Goal: Information Seeking & Learning: Learn about a topic

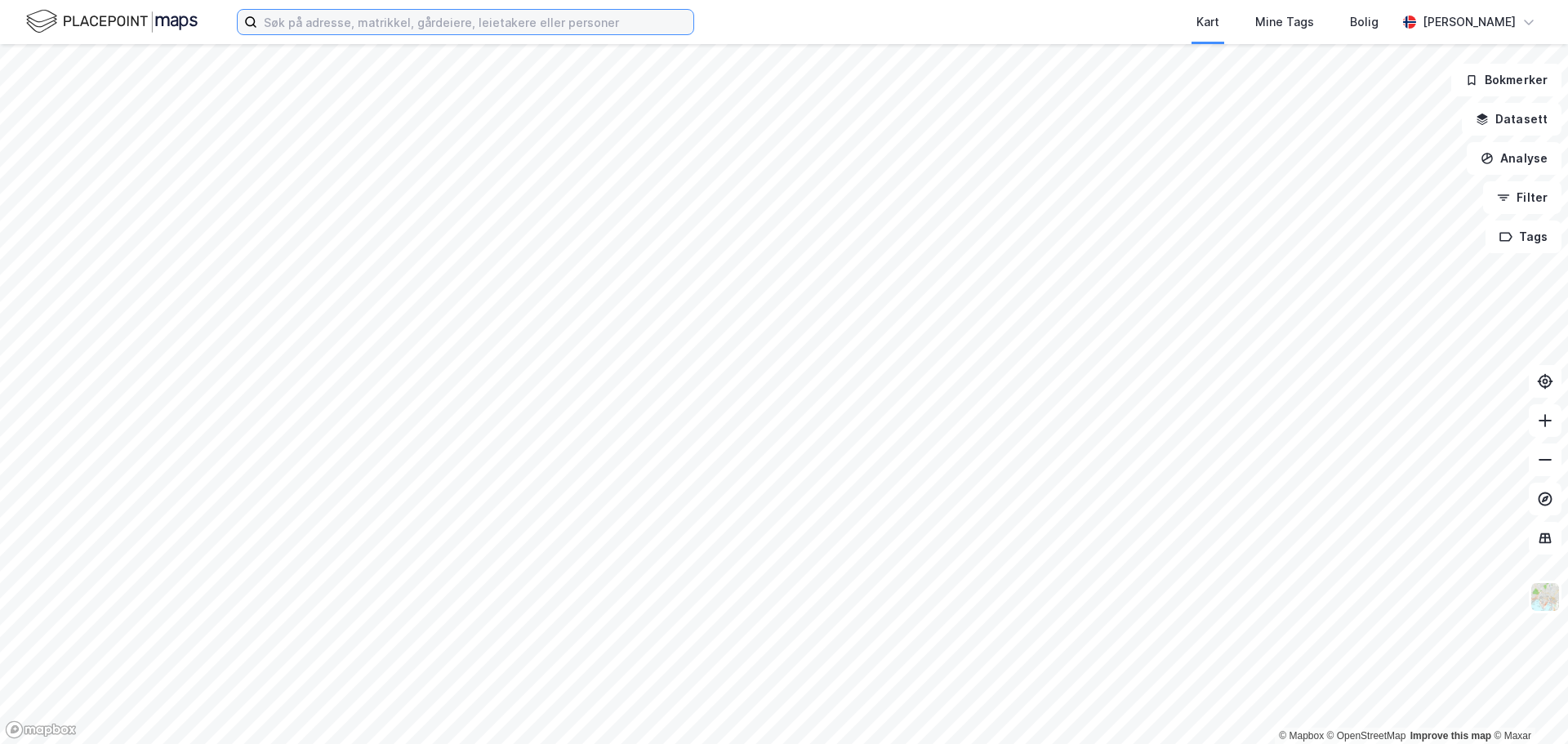
click at [484, 27] on input at bounding box center [476, 22] width 436 height 24
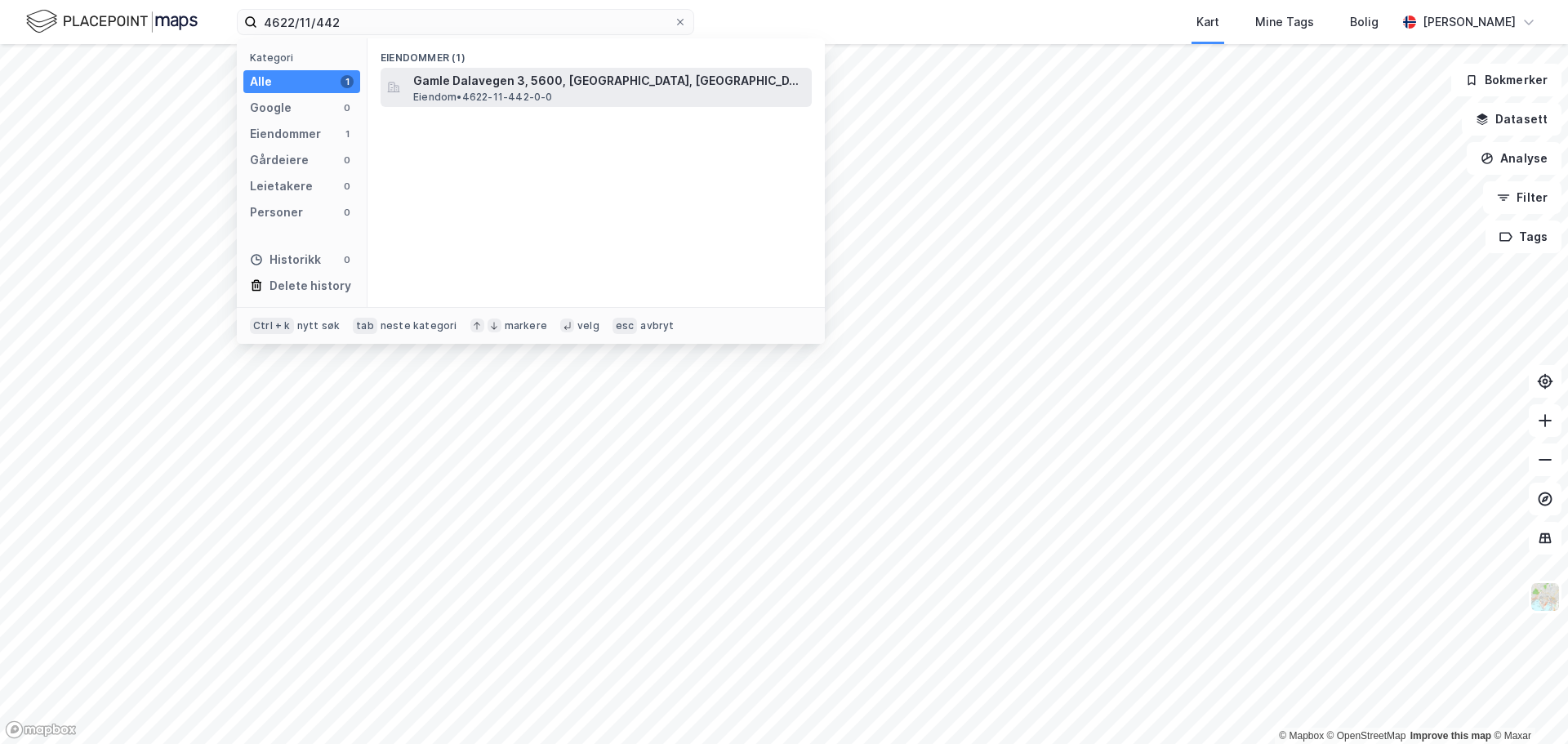
click at [556, 78] on span "Gamle Dalavegen 3, 5600, [GEOGRAPHIC_DATA], [GEOGRAPHIC_DATA]" at bounding box center [609, 81] width 392 height 20
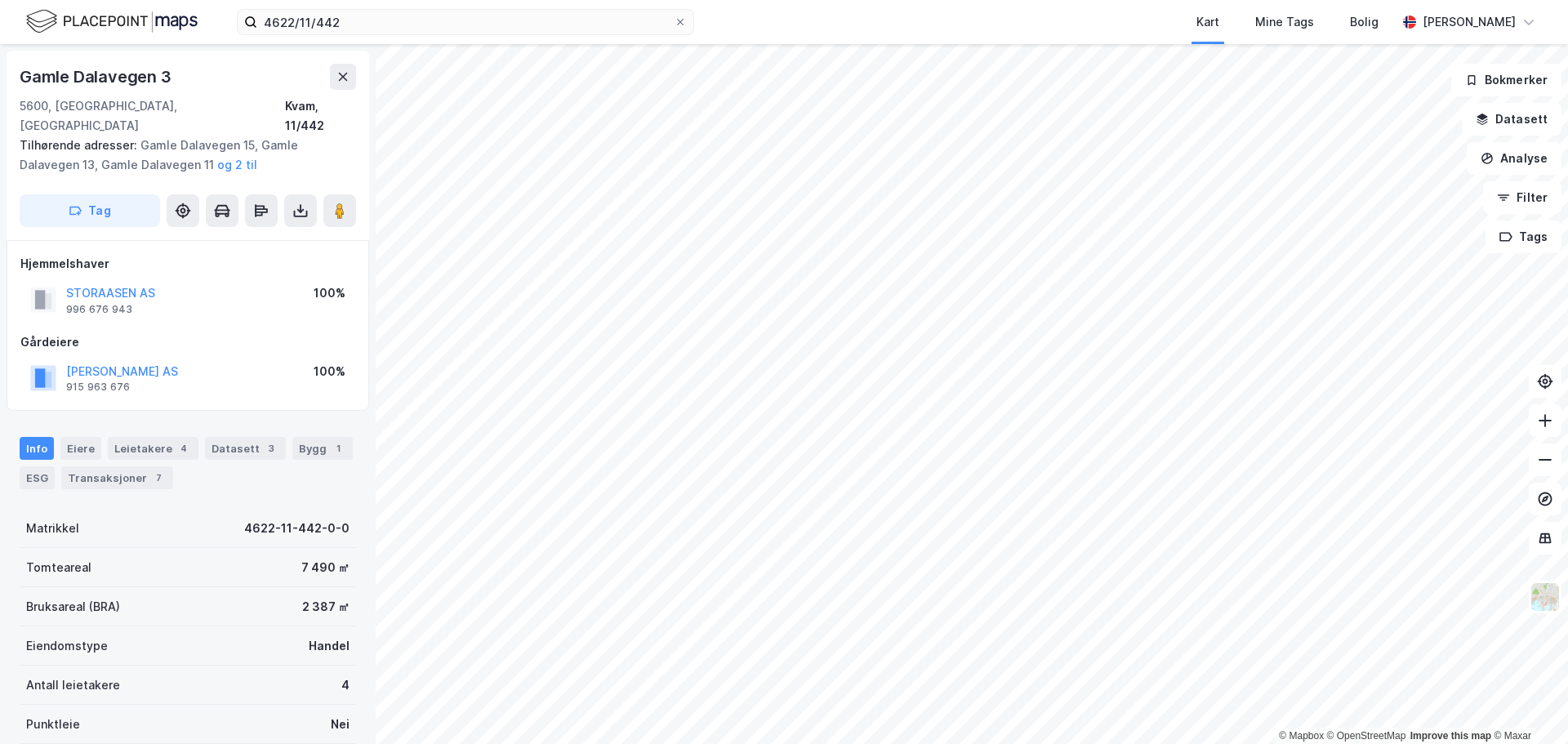
click at [1049, 743] on html "4622/11/442 Kart Mine Tags Bolig [PERSON_NAME] © Mapbox © OpenStreetMap Improve…" at bounding box center [784, 372] width 1568 height 744
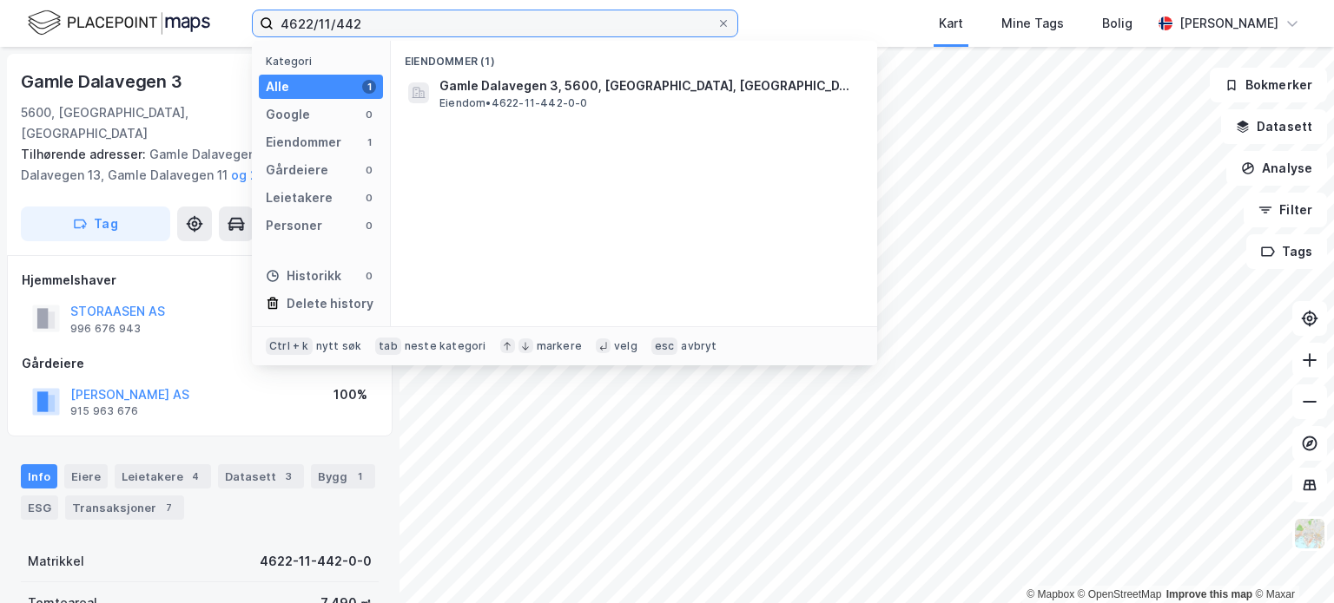
drag, startPoint x: 245, startPoint y: -1, endPoint x: 201, endPoint y: -5, distance: 43.6
click at [201, 0] on html "4622/11/442 Kategori Alle 1 Google 0 Eiendommer 1 Gårdeiere 0 Leietakere 0 Pers…" at bounding box center [667, 301] width 1334 height 603
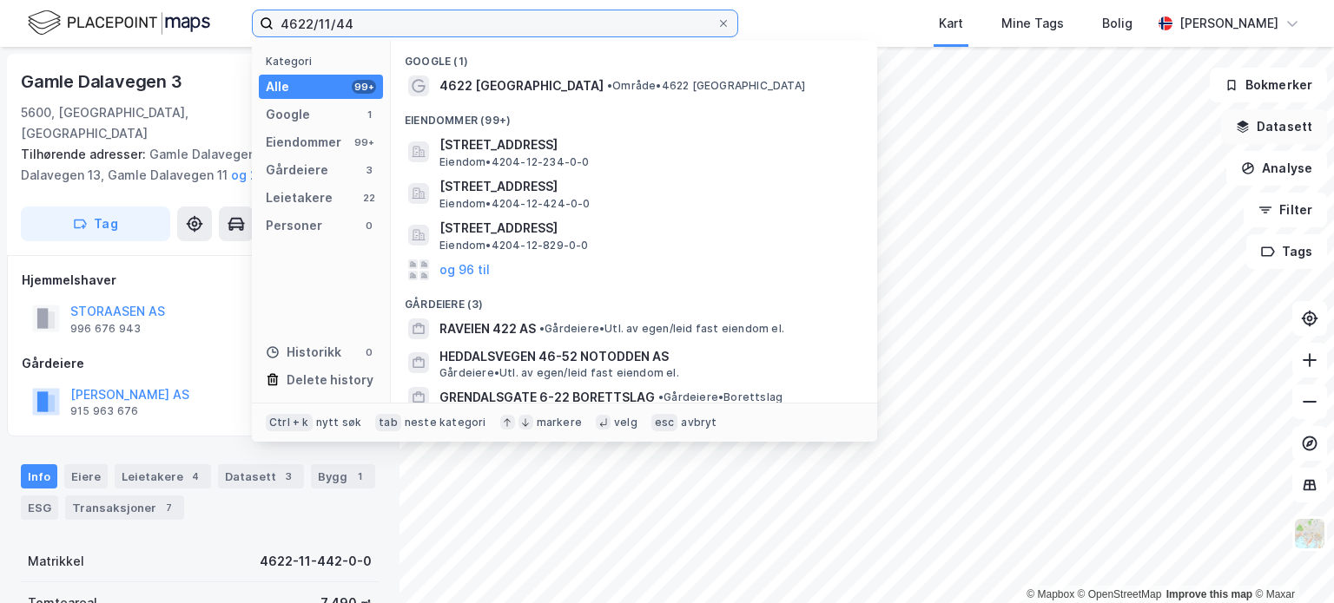
type input "4622/11/442"
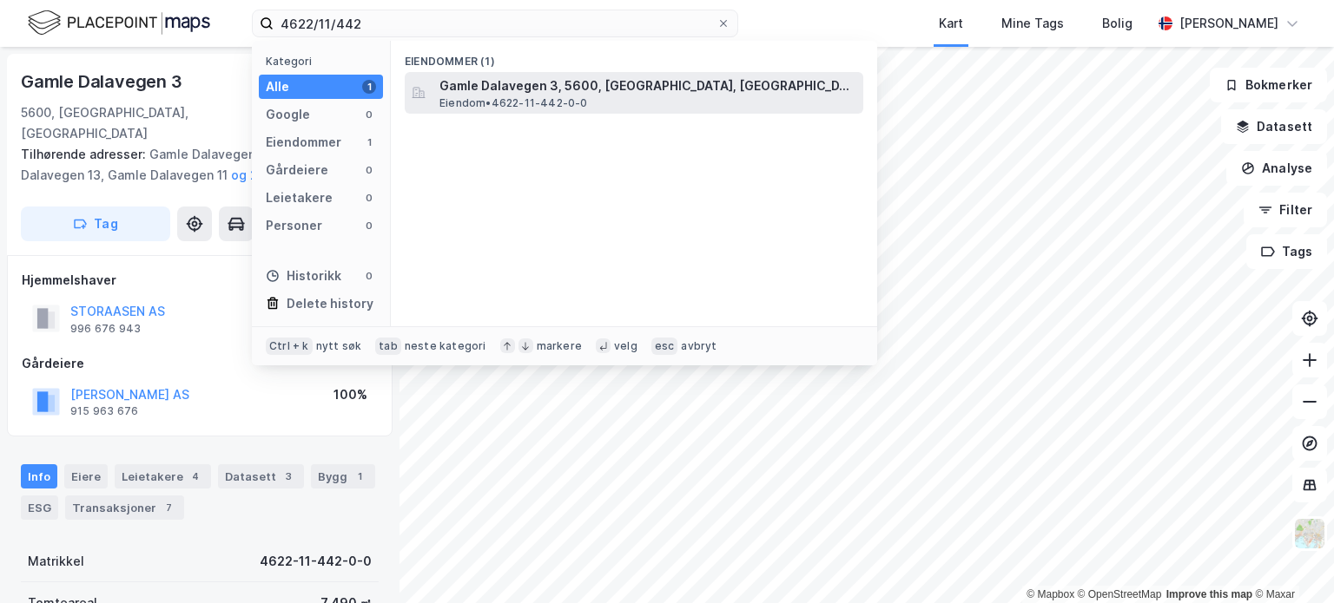
click at [564, 87] on span "Gamle Dalavegen 3, 5600, [GEOGRAPHIC_DATA], [GEOGRAPHIC_DATA]" at bounding box center [647, 86] width 417 height 21
